Goal: Use online tool/utility: Use online tool/utility

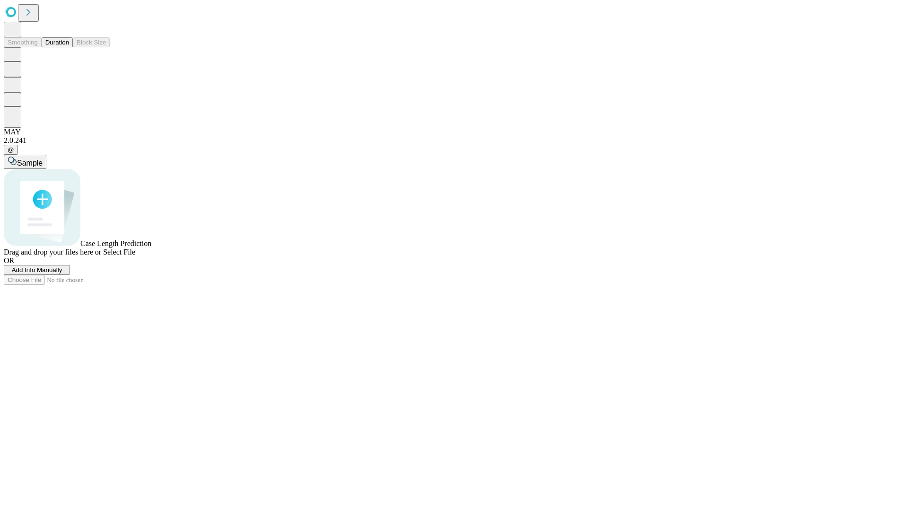
click at [69, 47] on button "Duration" at bounding box center [57, 42] width 31 height 10
click at [135, 256] on span "Select File" at bounding box center [119, 252] width 32 height 8
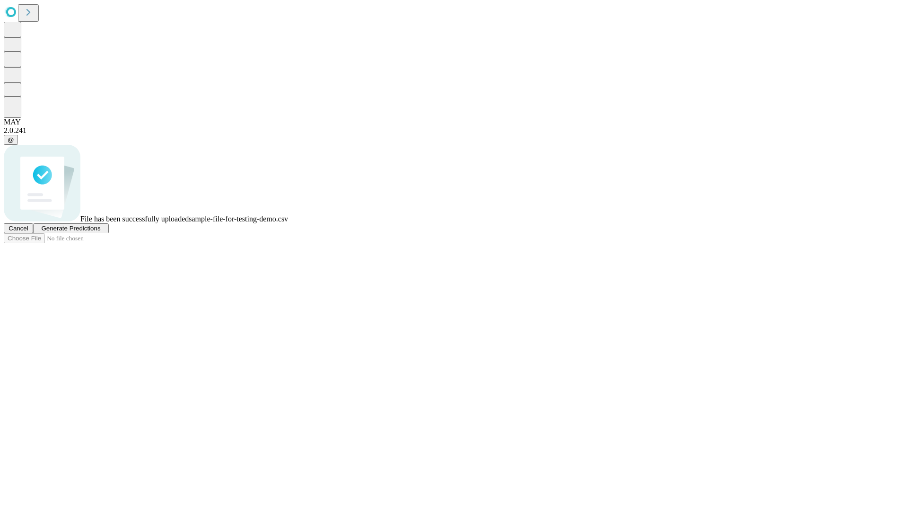
click at [100, 232] on span "Generate Predictions" at bounding box center [70, 228] width 59 height 7
